Goal: Information Seeking & Learning: Learn about a topic

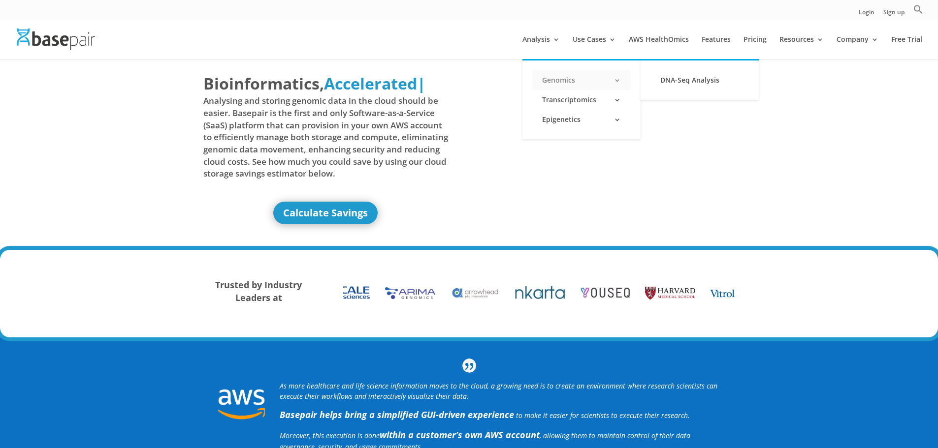
click at [621, 81] on link "Genomics" at bounding box center [581, 80] width 98 height 20
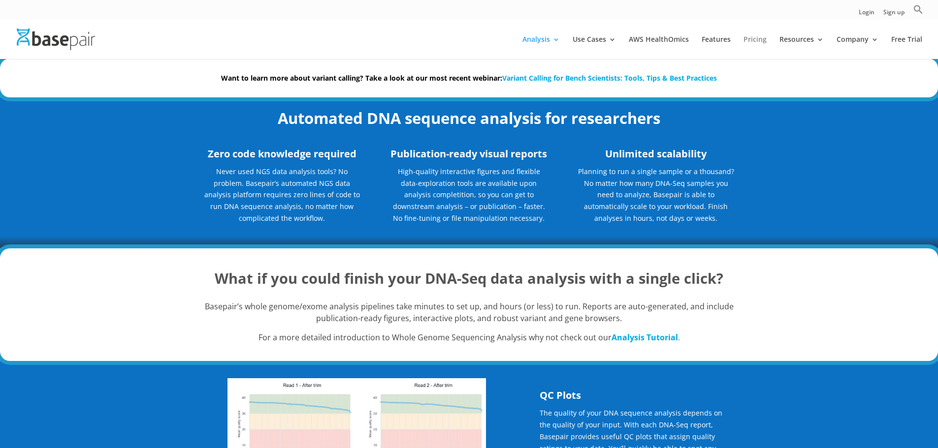
click at [758, 40] on link "Pricing" at bounding box center [754, 47] width 23 height 23
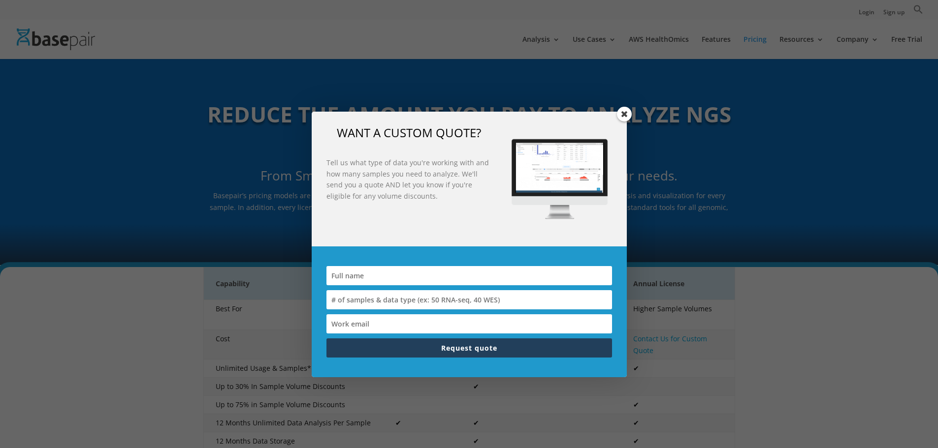
click at [625, 117] on span at bounding box center [624, 114] width 15 height 15
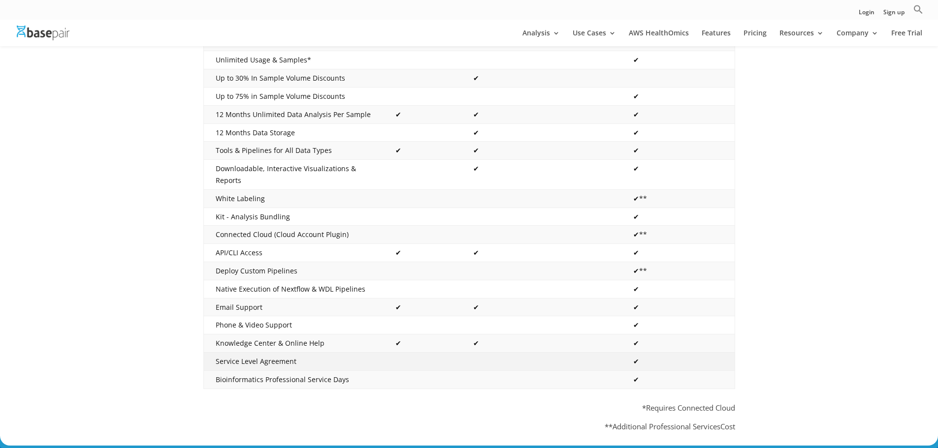
scroll to position [197, 0]
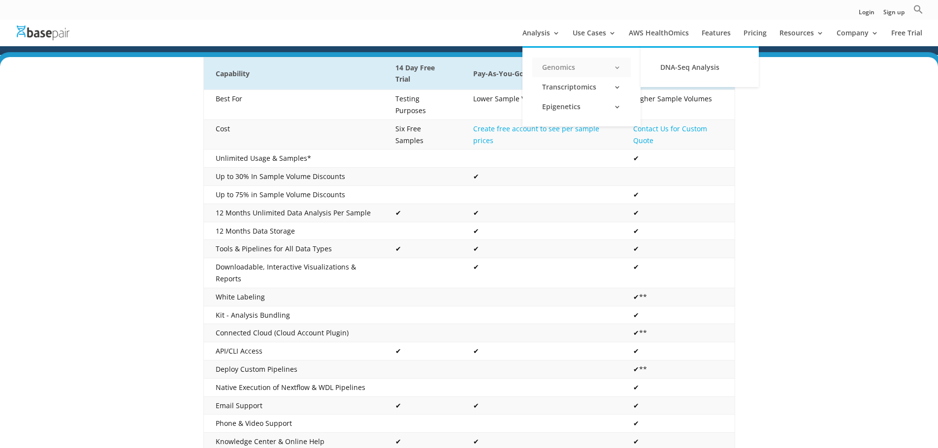
click at [557, 67] on link "Genomics" at bounding box center [581, 68] width 98 height 20
